Goal: Communication & Community: Connect with others

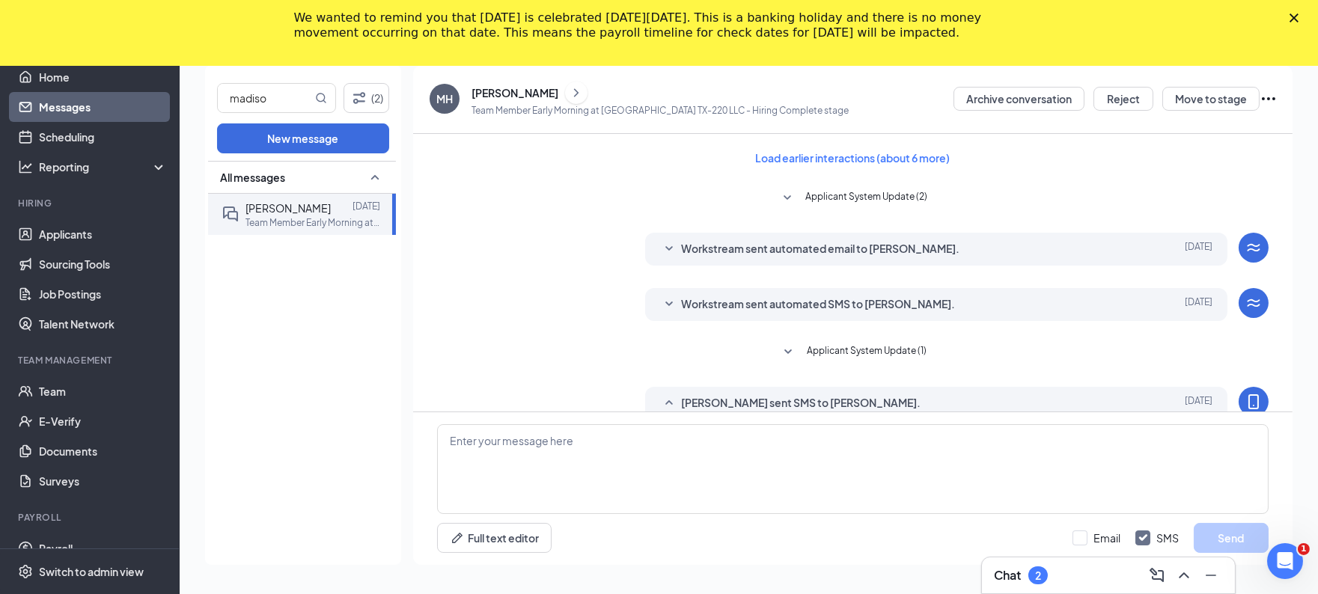
scroll to position [666, 0]
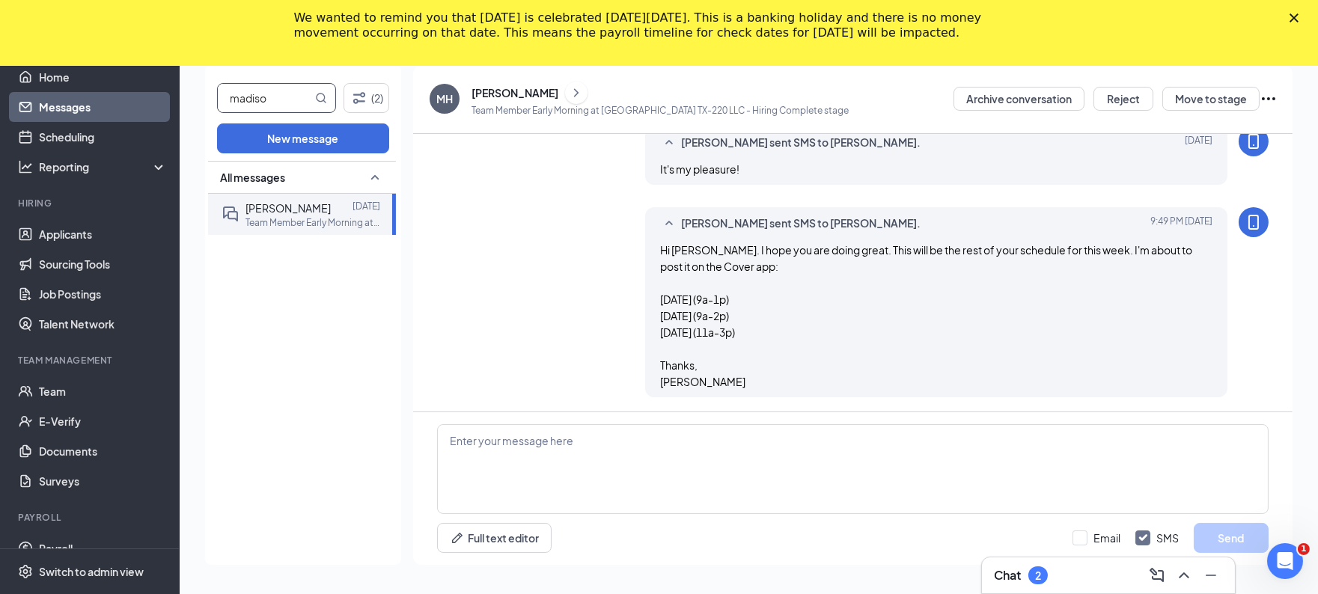
click at [287, 90] on input "madiso" at bounding box center [265, 98] width 94 height 28
type input "m"
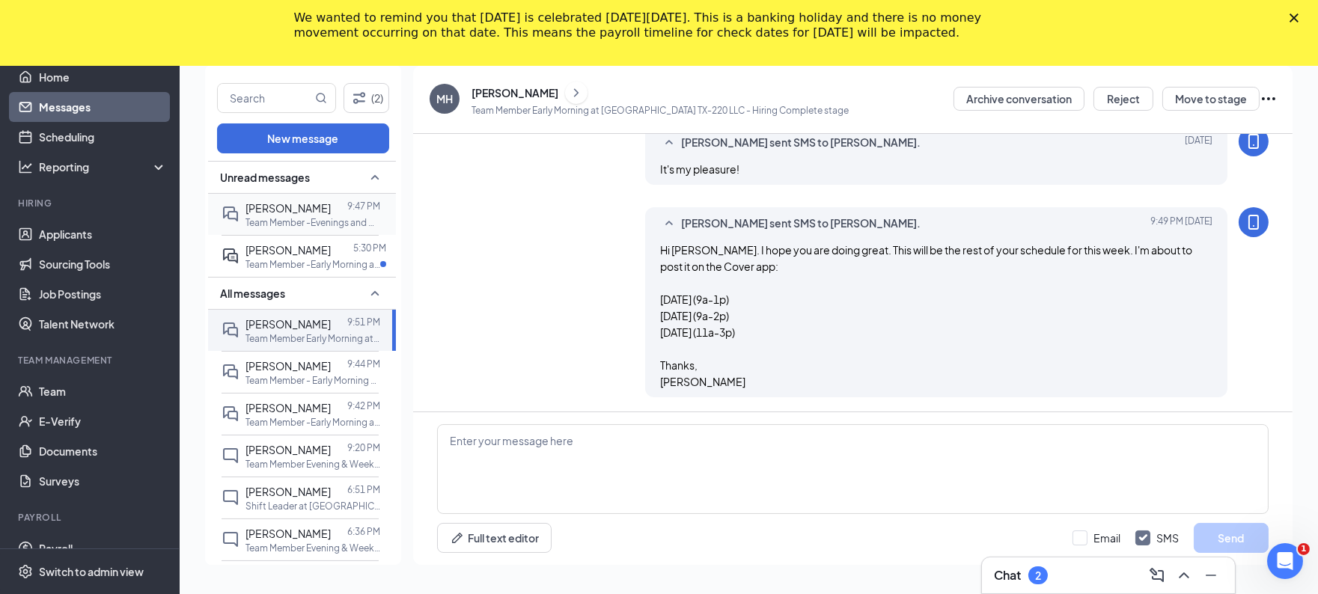
click at [296, 223] on p "Team Member -Evenings and Weekends at [GEOGRAPHIC_DATA] TX-288 LLC" at bounding box center [312, 222] width 135 height 13
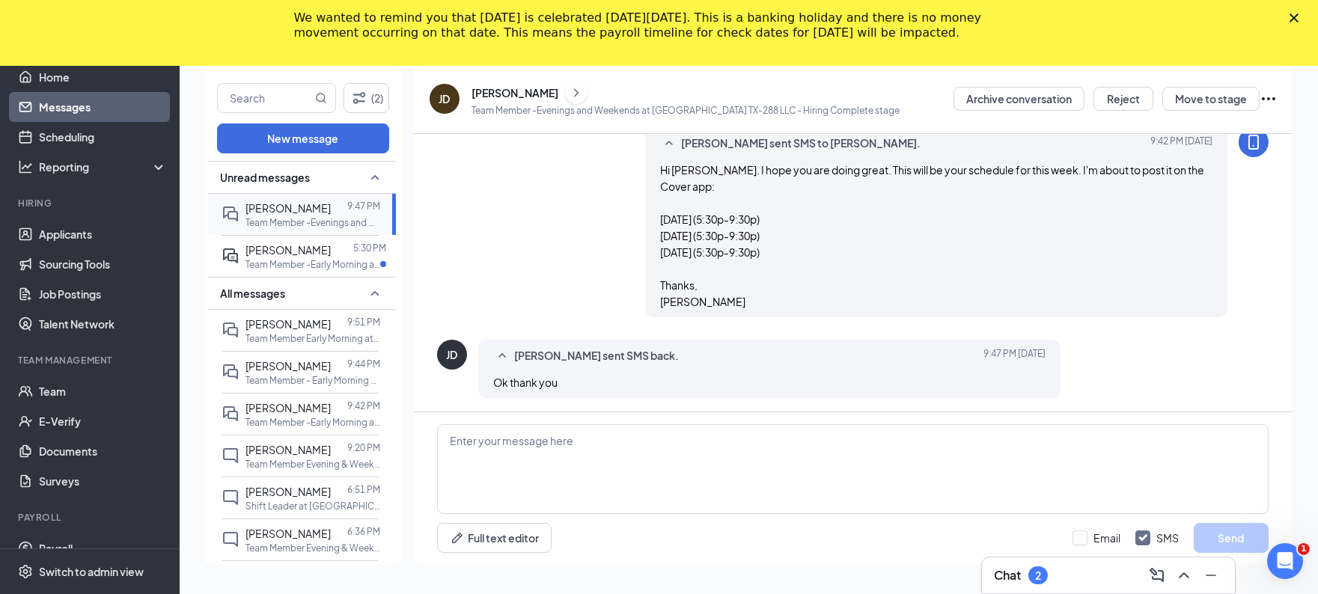
scroll to position [519, 0]
click at [307, 248] on span "[PERSON_NAME]" at bounding box center [287, 249] width 85 height 13
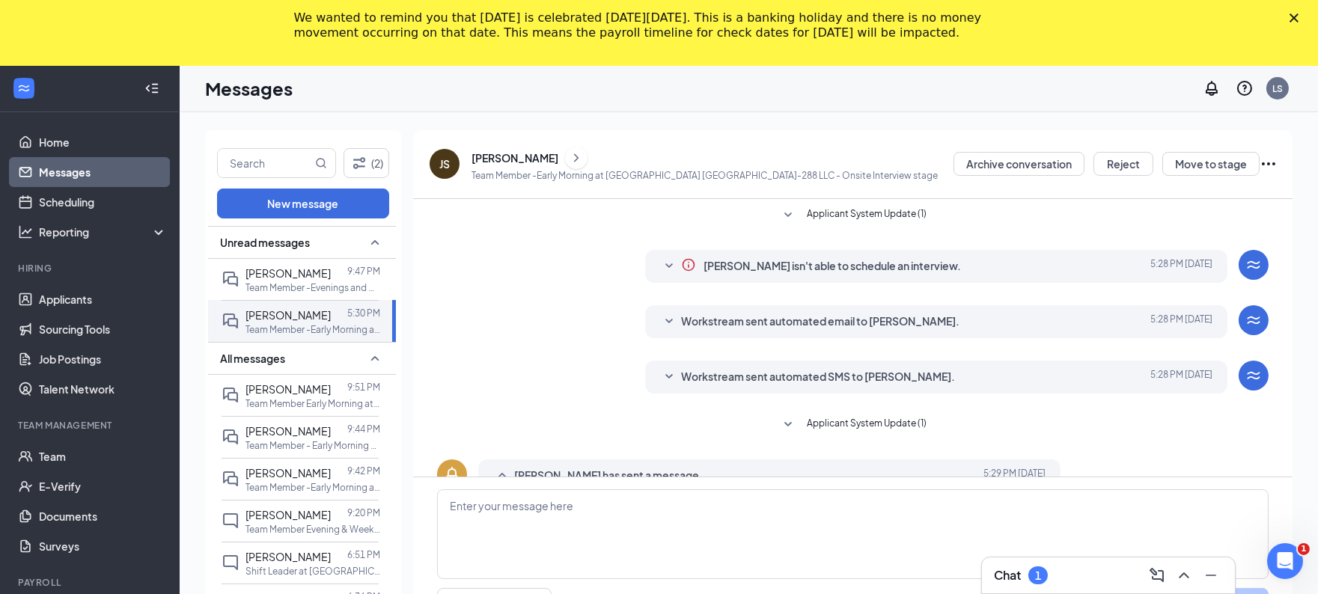
scroll to position [65, 0]
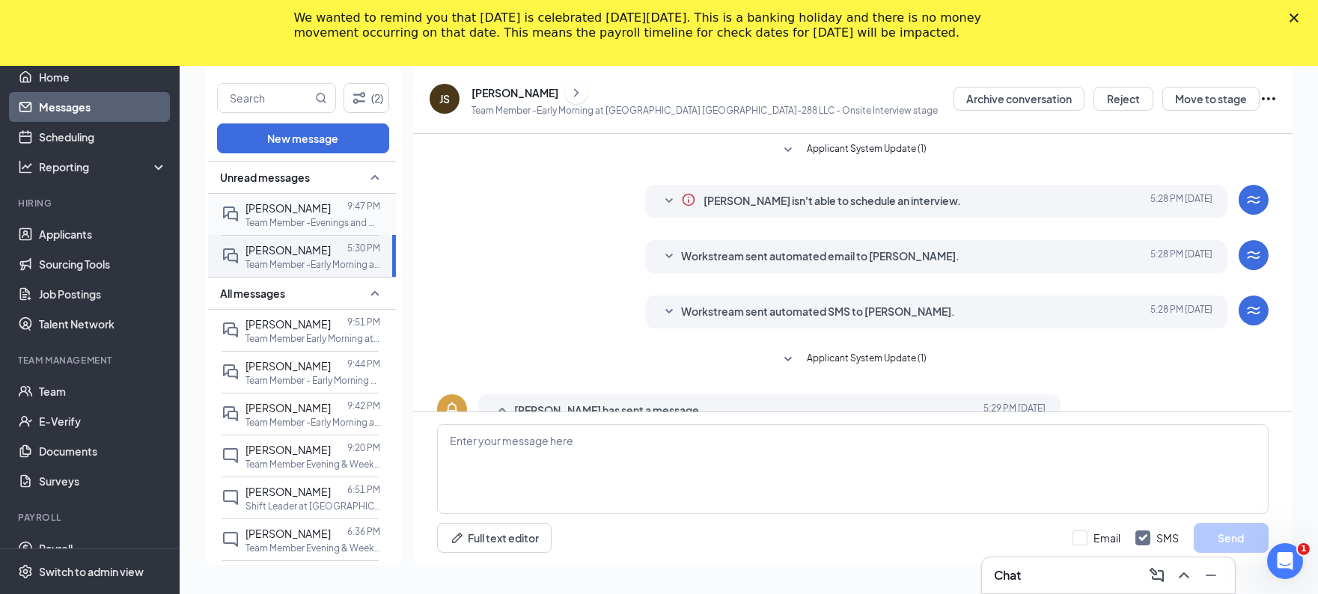
click at [308, 207] on span "[PERSON_NAME]" at bounding box center [287, 207] width 85 height 13
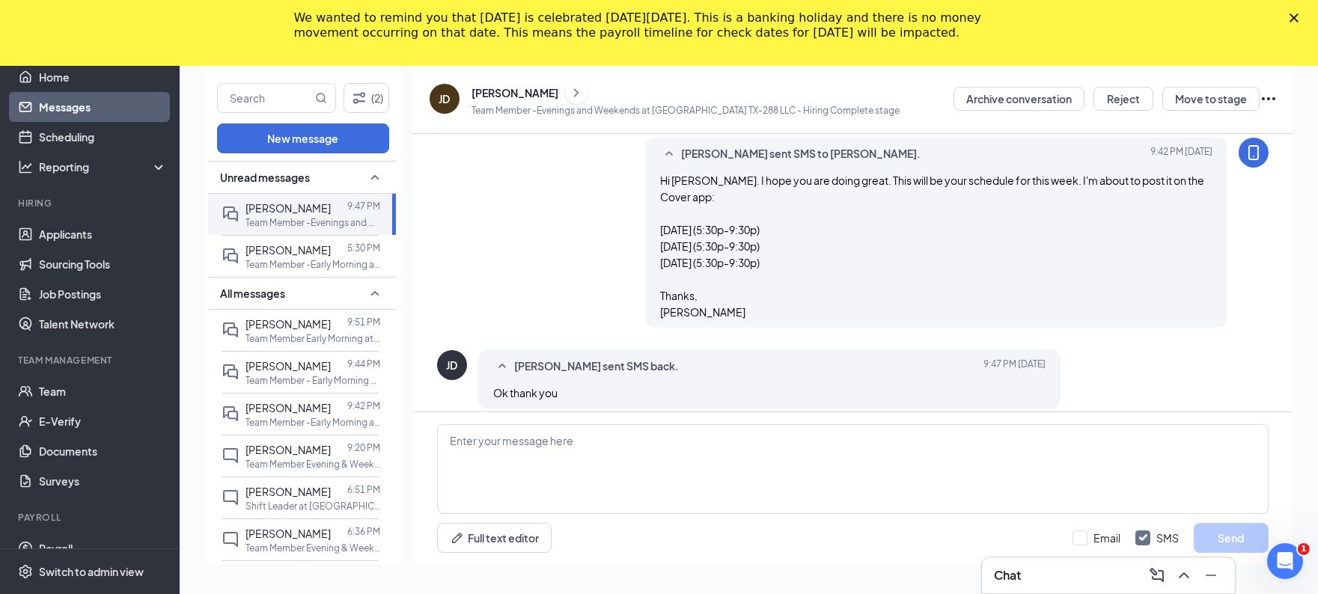
scroll to position [519, 0]
